Goal: Information Seeking & Learning: Learn about a topic

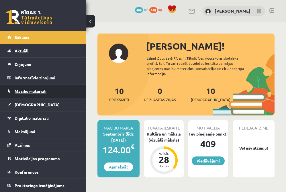
click at [26, 87] on link "Mācību materiāli" at bounding box center [42, 91] width 71 height 13
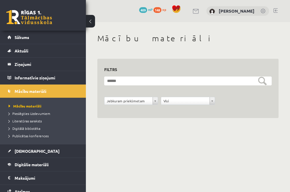
click at [154, 97] on div "Jebkuram priekšmetam" at bounding box center [131, 101] width 54 height 8
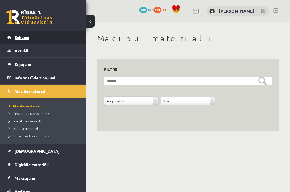
click at [54, 42] on link "Sākums" at bounding box center [42, 37] width 71 height 13
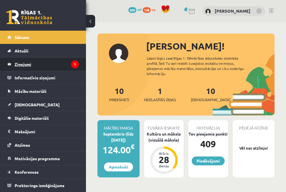
click at [45, 62] on legend "Ziņojumi 1" at bounding box center [47, 64] width 64 height 13
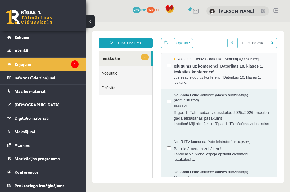
click at [190, 75] on span "Ielūgums uz konferenci 'Datorikas 10. klases 1. ieskaites konference'" at bounding box center [222, 68] width 97 height 13
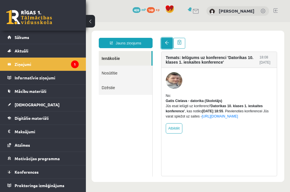
click at [164, 40] on link at bounding box center [166, 43] width 11 height 11
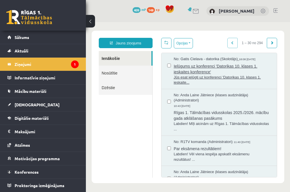
click at [217, 70] on span "Ielūgums uz konferenci 'Datorikas 10. klases 1. ieskaites konference'" at bounding box center [222, 68] width 97 height 13
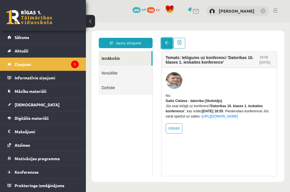
click at [167, 44] on span at bounding box center [167, 43] width 4 height 4
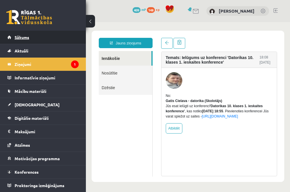
click at [46, 38] on link "Sākums" at bounding box center [42, 37] width 71 height 13
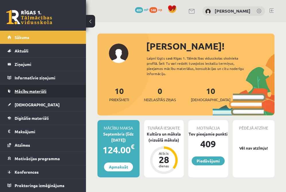
click at [34, 93] on span "Mācību materiāli" at bounding box center [31, 91] width 32 height 5
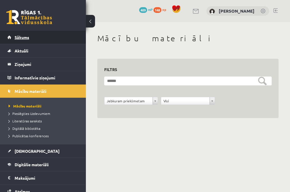
click at [34, 33] on link "Sākums" at bounding box center [42, 37] width 71 height 13
